Goal: Information Seeking & Learning: Learn about a topic

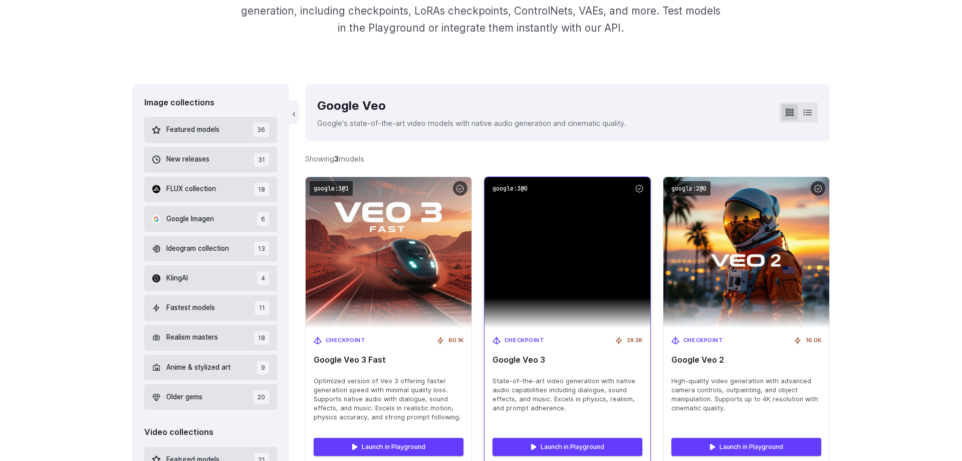
scroll to position [102, 0]
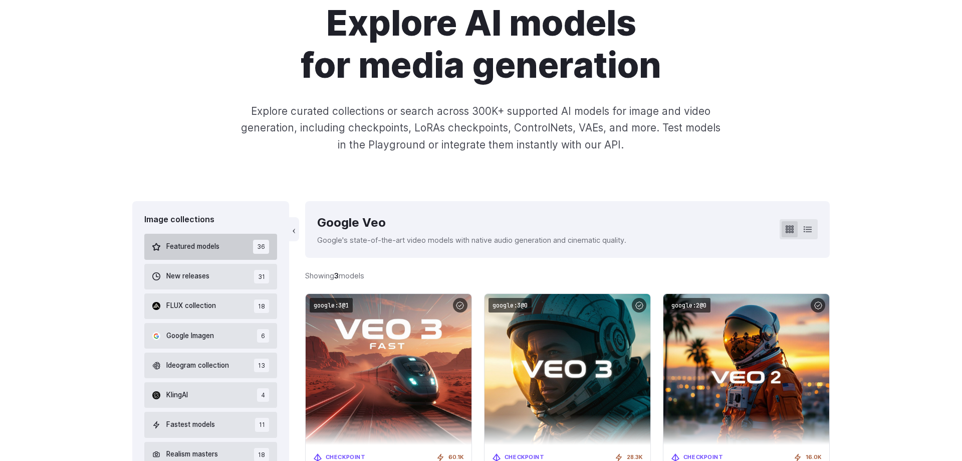
click at [194, 247] on span "Featured models" at bounding box center [192, 246] width 53 height 11
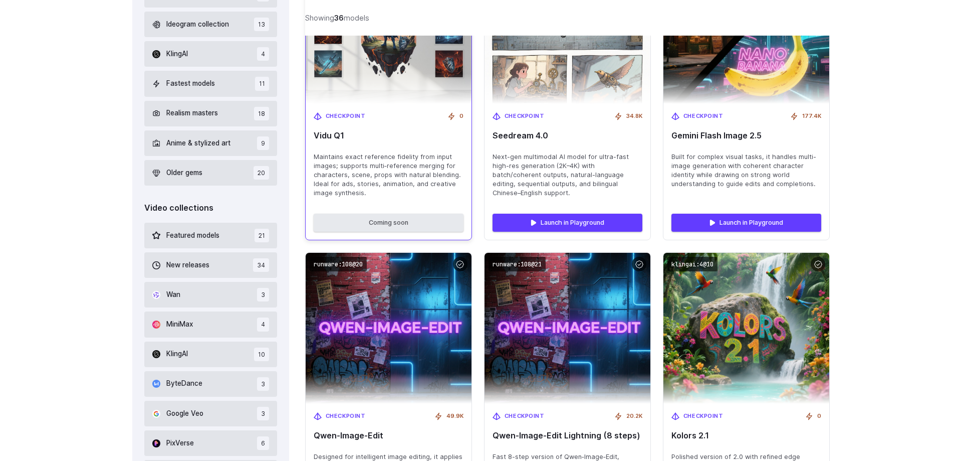
scroll to position [443, 0]
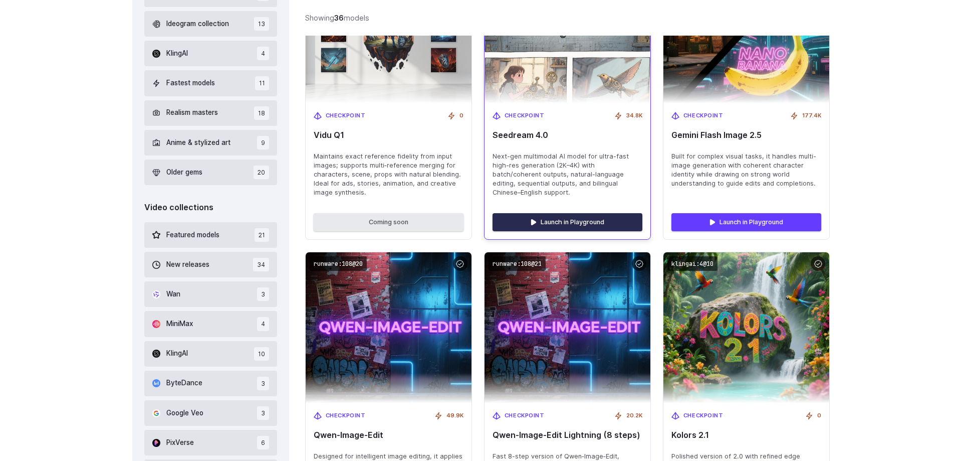
click at [547, 221] on link "Launch in Playground" at bounding box center [568, 222] width 150 height 18
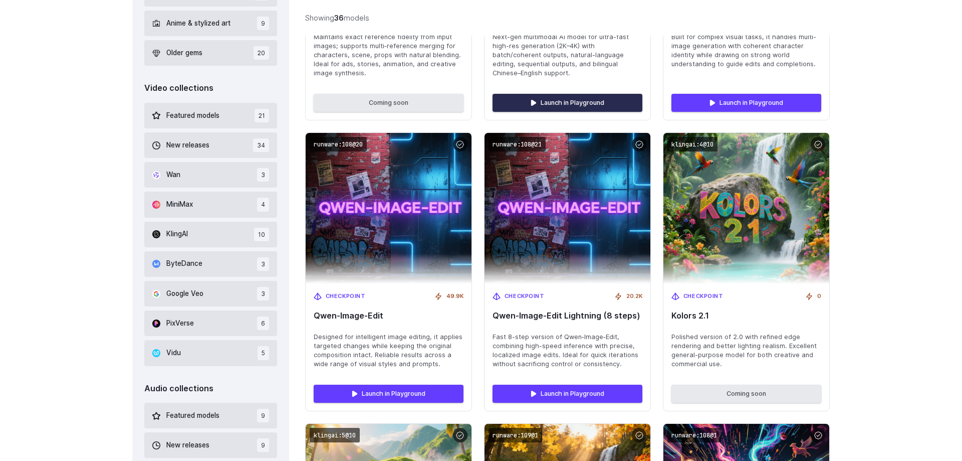
scroll to position [546, 0]
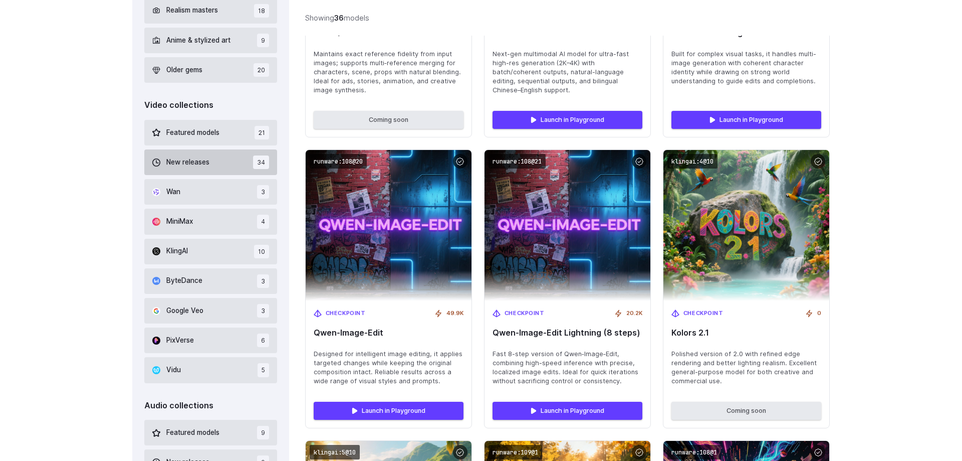
click at [196, 163] on span "New releases" at bounding box center [187, 162] width 43 height 11
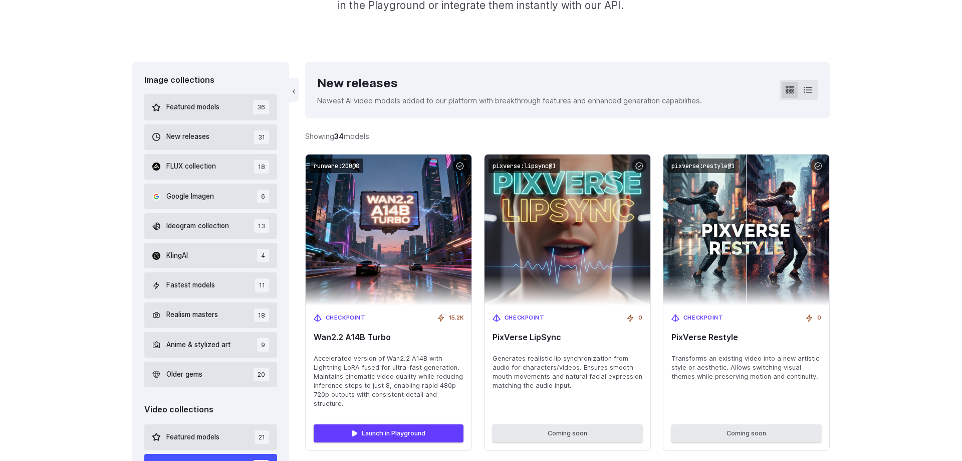
scroll to position [239, 0]
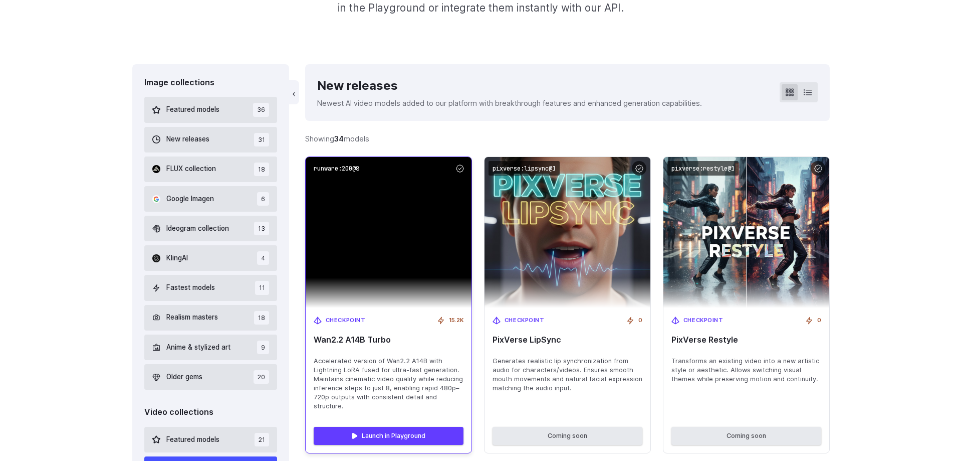
click at [365, 193] on img at bounding box center [389, 232] width 166 height 151
click at [414, 436] on link "Launch in Playground" at bounding box center [389, 435] width 150 height 18
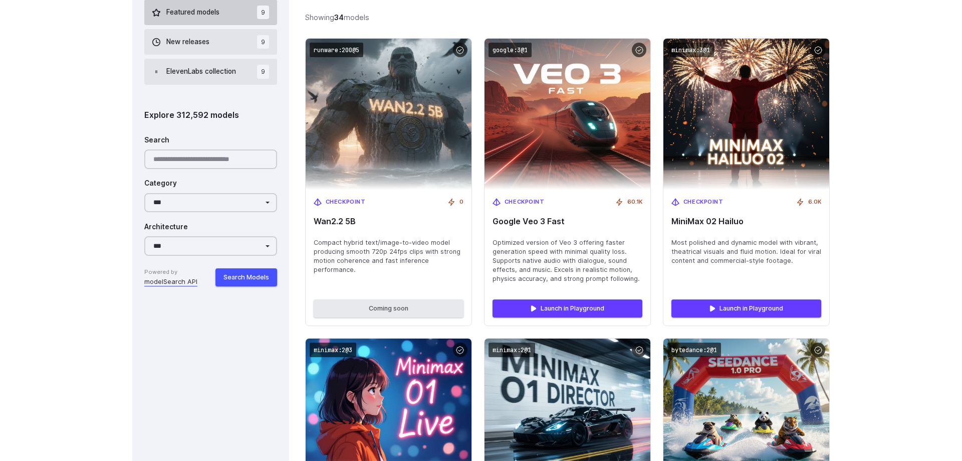
scroll to position [1006, 0]
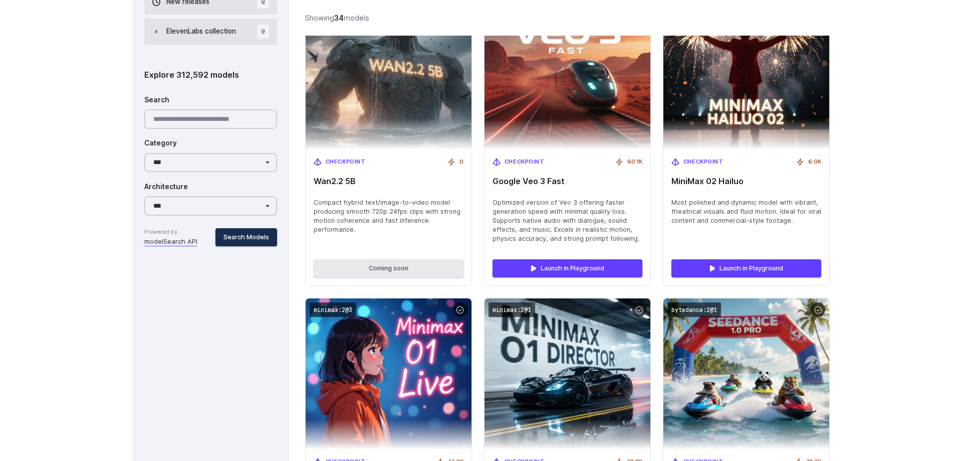
click at [249, 239] on button "Search Models" at bounding box center [246, 237] width 62 height 18
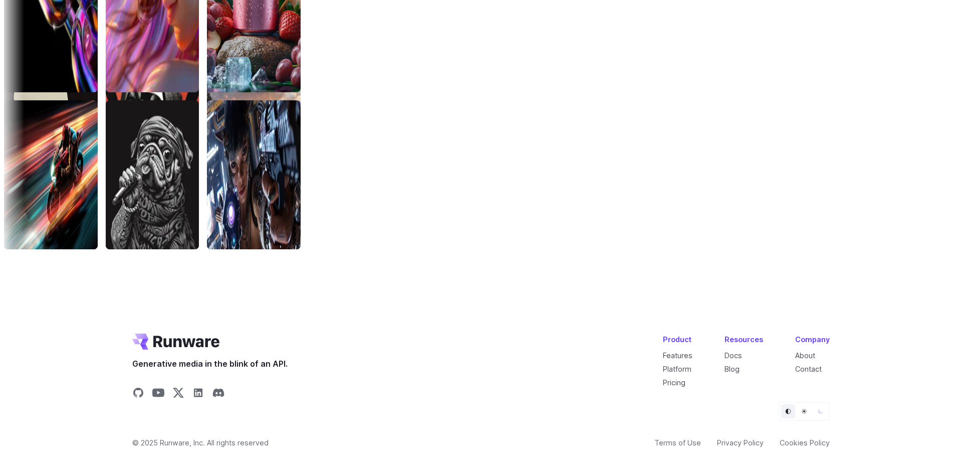
scroll to position [3442, 0]
